Goal: Navigation & Orientation: Find specific page/section

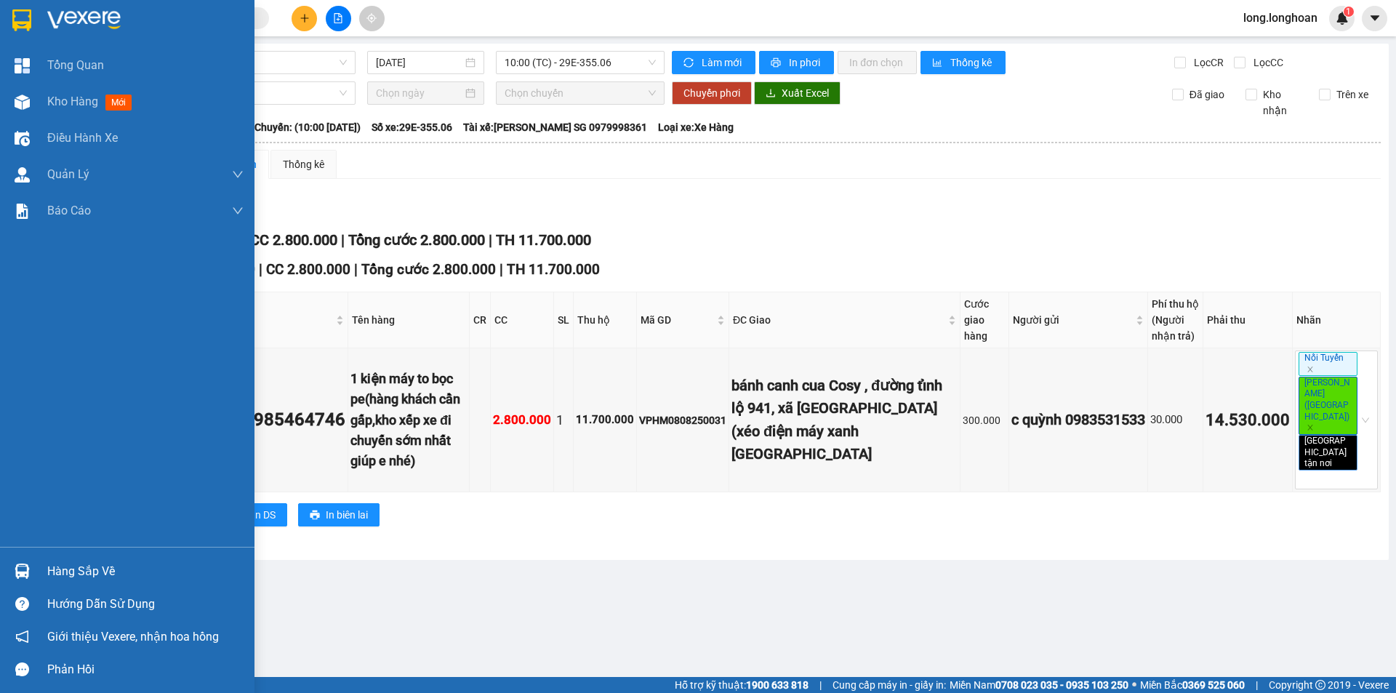
click at [23, 23] on img at bounding box center [21, 20] width 19 height 22
